Goal: Navigation & Orientation: Find specific page/section

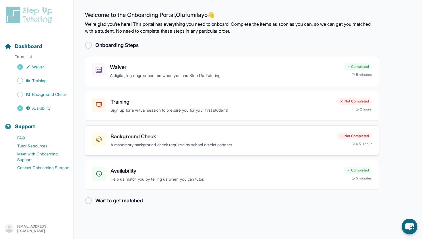
click at [149, 133] on h3 "Background Check" at bounding box center [221, 137] width 222 height 8
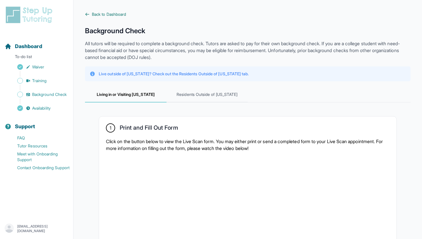
click at [94, 14] on span "Back to Dashboard" at bounding box center [109, 14] width 34 height 6
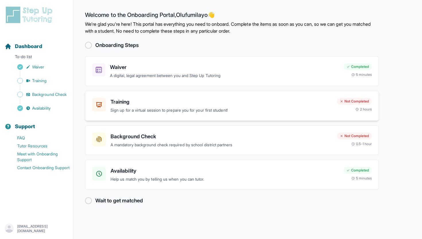
click at [148, 95] on div "Training Sign up for a virtual session to prepare you for your first student! N…" at bounding box center [232, 106] width 294 height 30
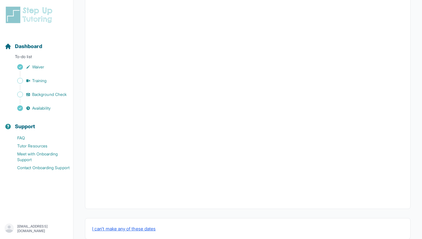
scroll to position [164, 0]
click at [54, 93] on span "Background Check" at bounding box center [49, 95] width 34 height 6
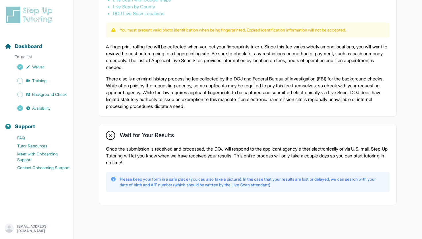
scroll to position [336, 0]
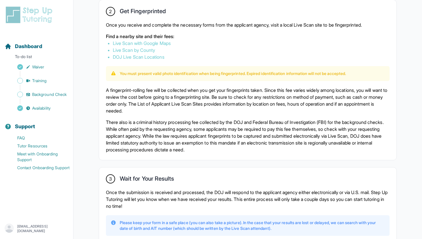
click at [155, 43] on link "Live Scan with Google Maps" at bounding box center [142, 43] width 58 height 6
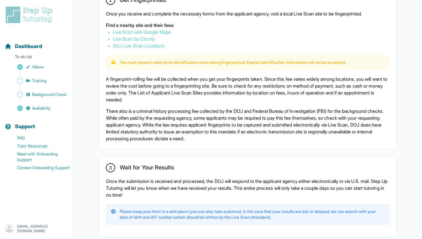
scroll to position [312, 0]
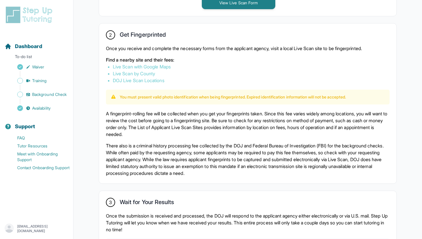
click at [155, 66] on link "Live Scan with Google Maps" at bounding box center [142, 67] width 58 height 6
